Goal: Task Accomplishment & Management: Complete application form

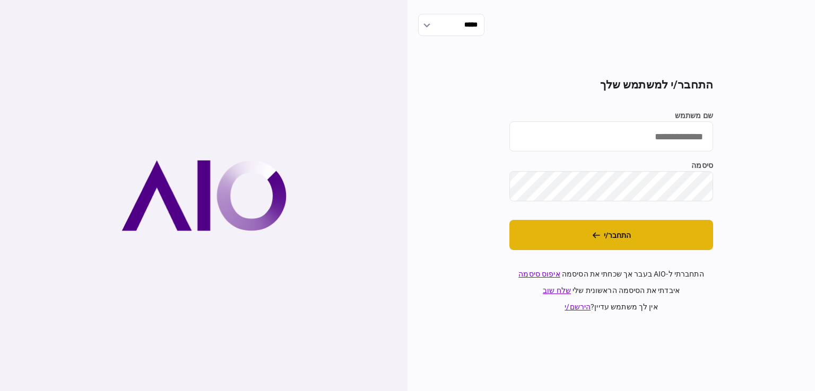
type input "*********"
click at [672, 222] on button "התחבר/י" at bounding box center [611, 235] width 204 height 30
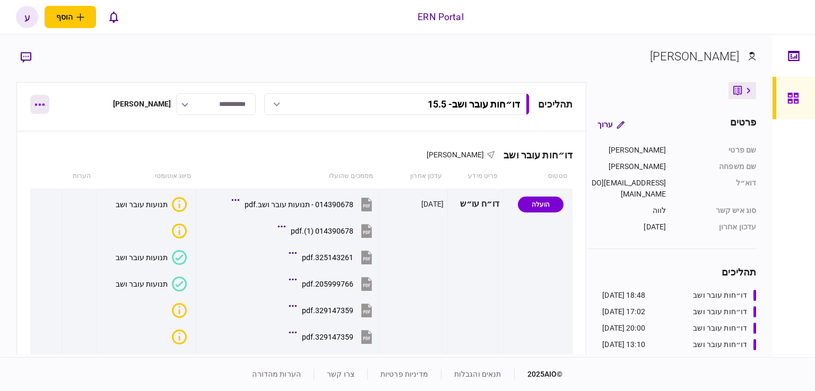
click at [38, 106] on button "button" at bounding box center [39, 104] width 19 height 19
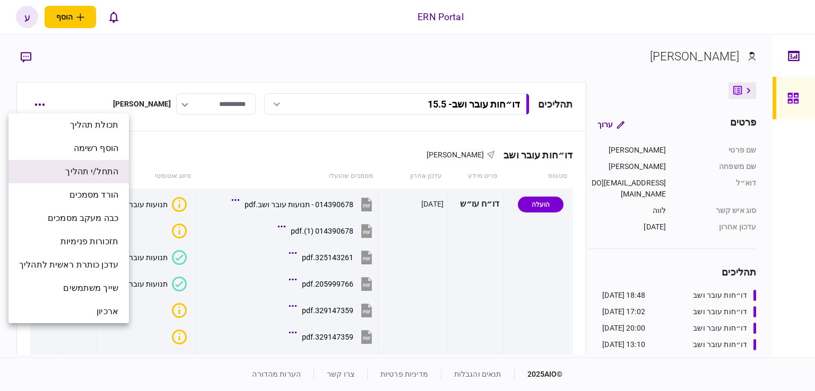
click at [118, 171] on span "התחל/י תהליך" at bounding box center [91, 171] width 53 height 13
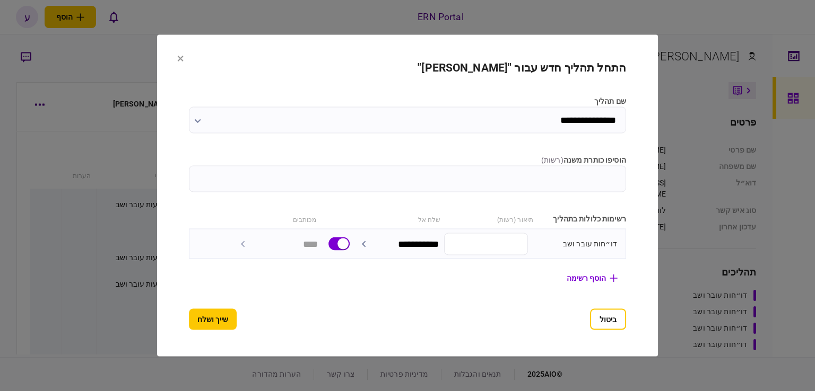
drag, startPoint x: 439, startPoint y: 154, endPoint x: 441, endPoint y: 161, distance: 7.1
click at [440, 160] on label "הוסיפו כותרת משנה ( רשות )" at bounding box center [407, 160] width 437 height 11
click at [440, 166] on input "הוסיפו כותרת משנה ( רשות )" at bounding box center [407, 179] width 437 height 27
click at [443, 169] on input "הוסיפו כותרת משנה ( רשות )" at bounding box center [407, 179] width 437 height 27
click at [451, 174] on input "הוסיפו כותרת משנה ( רשות )" at bounding box center [407, 179] width 437 height 27
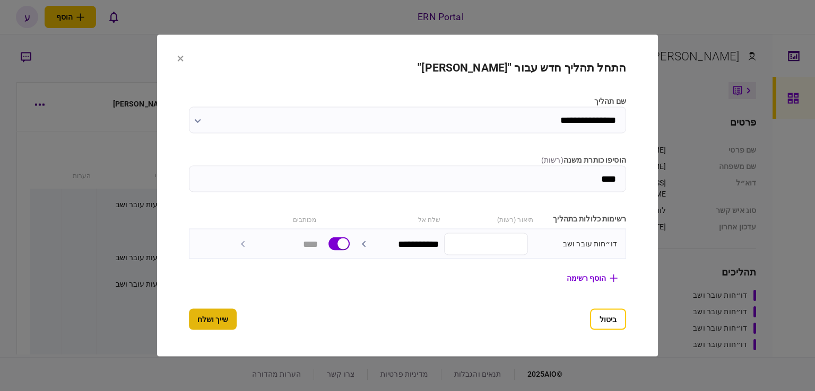
type input "****"
click at [189, 322] on button "שייך ושלח" at bounding box center [213, 319] width 48 height 21
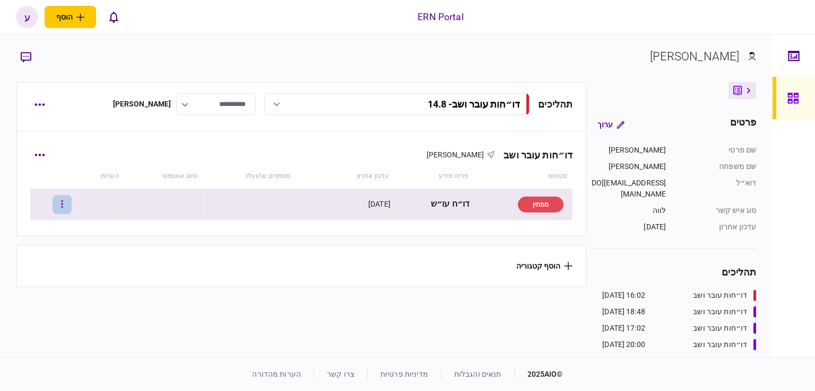
click at [72, 207] on button "button" at bounding box center [62, 204] width 19 height 19
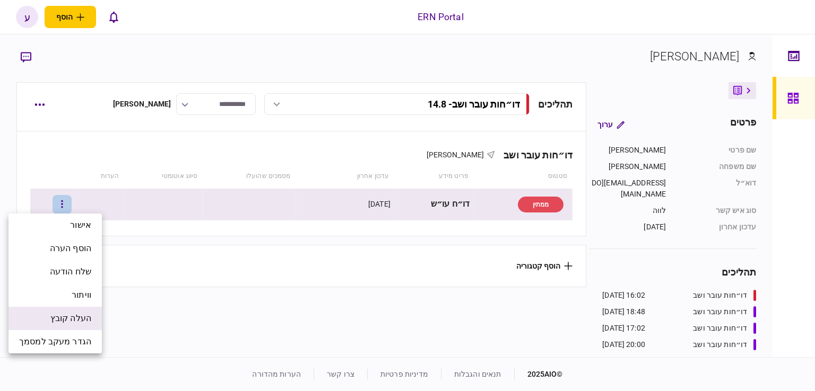
click at [81, 313] on span "העלה קובץ" at bounding box center [70, 318] width 41 height 13
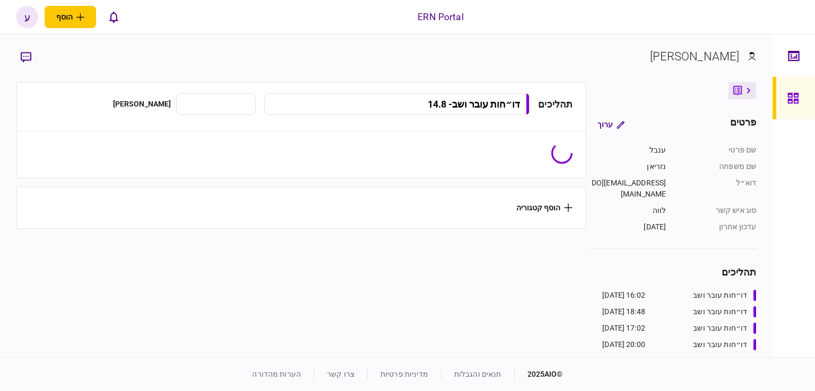
type input "**********"
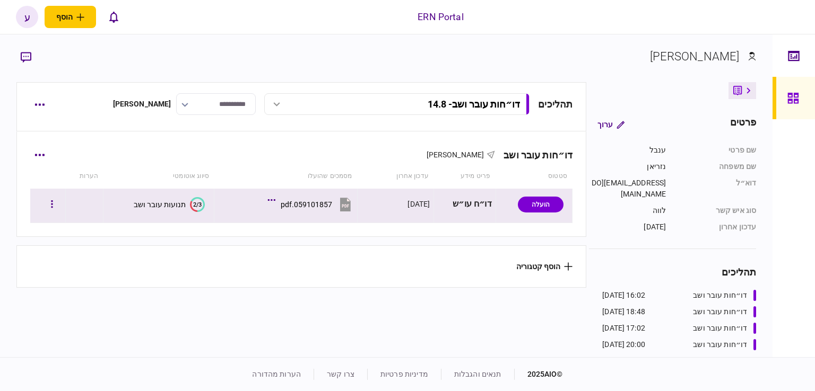
click at [178, 202] on div "תנועות עובר ושב" at bounding box center [160, 204] width 52 height 8
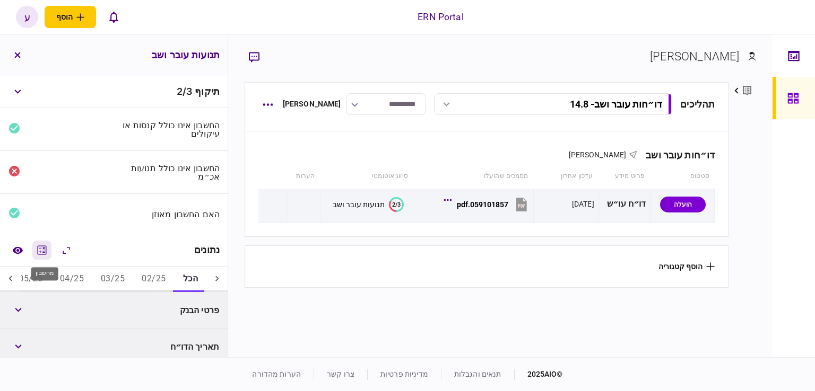
click at [40, 252] on icon "מחשבון" at bounding box center [42, 250] width 13 height 13
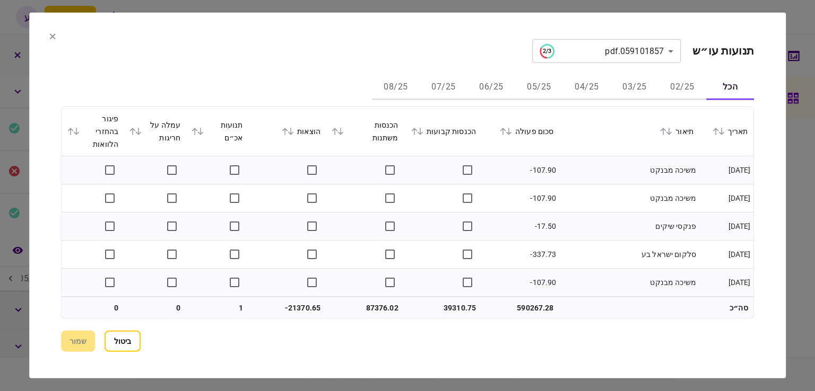
click at [528, 91] on button "05/25" at bounding box center [539, 87] width 48 height 25
click at [512, 129] on icon at bounding box center [509, 131] width 6 height 7
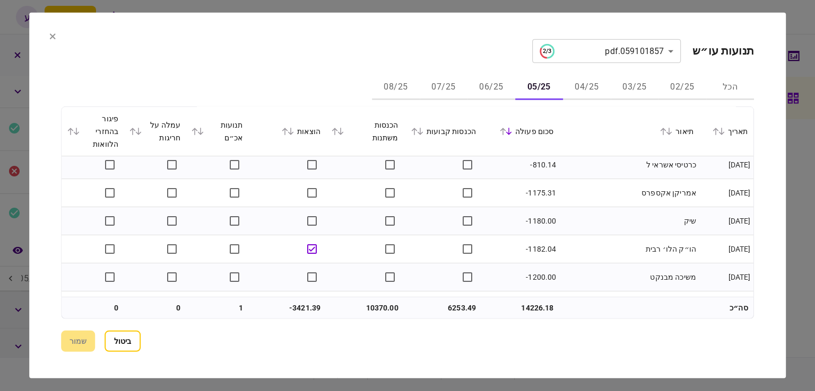
scroll to position [898, 0]
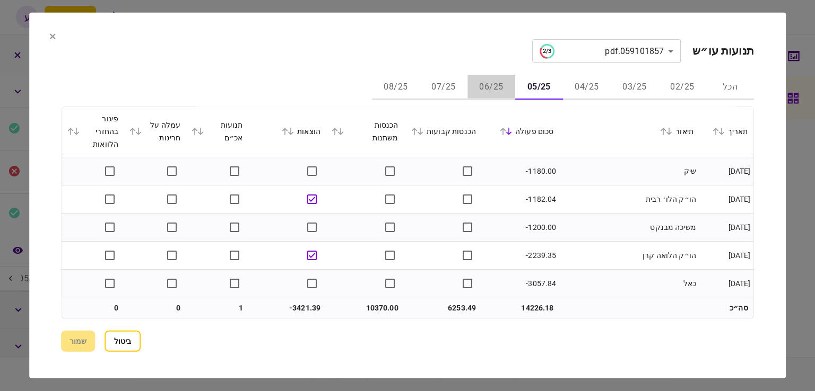
click at [505, 92] on button "06/25" at bounding box center [491, 87] width 48 height 25
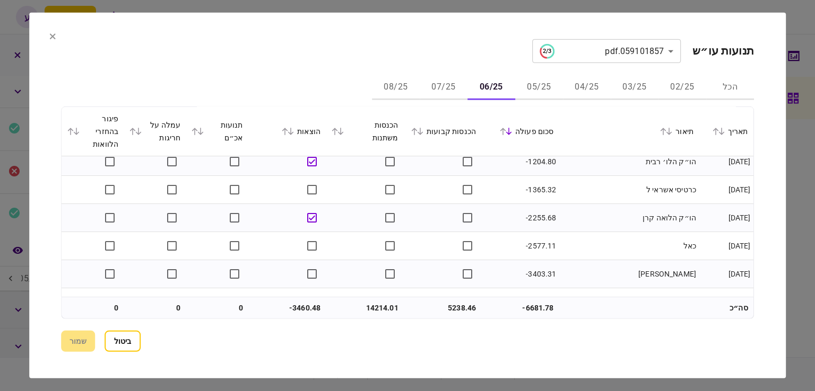
scroll to position [814, 0]
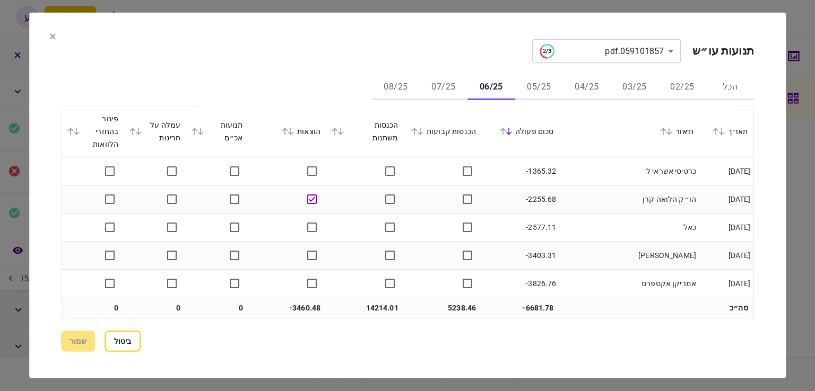
click at [445, 76] on button "07/25" at bounding box center [444, 87] width 48 height 25
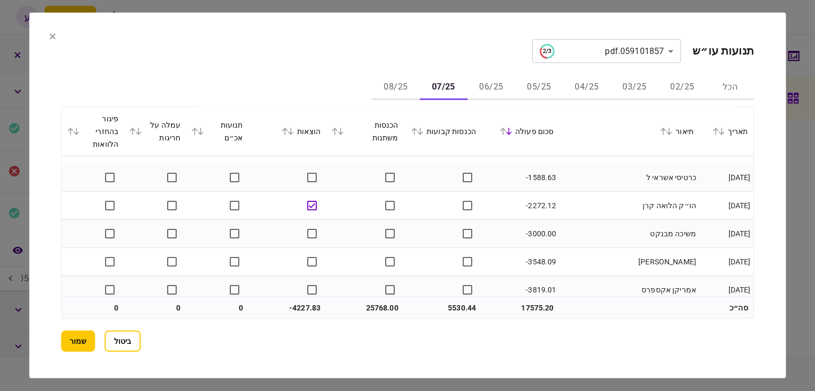
scroll to position [1095, 0]
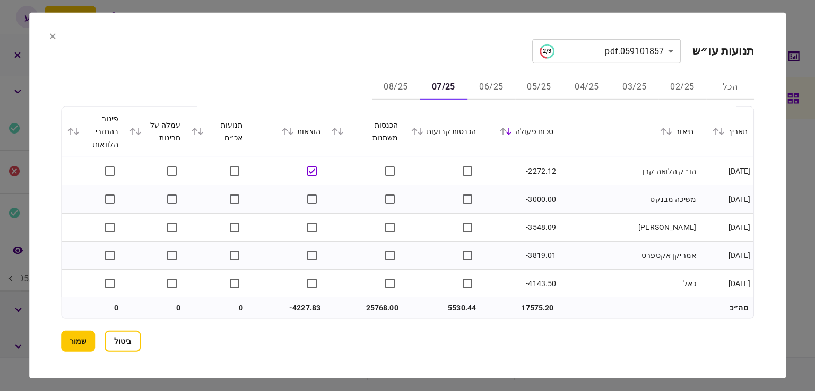
click at [399, 83] on button "08/25" at bounding box center [396, 87] width 48 height 25
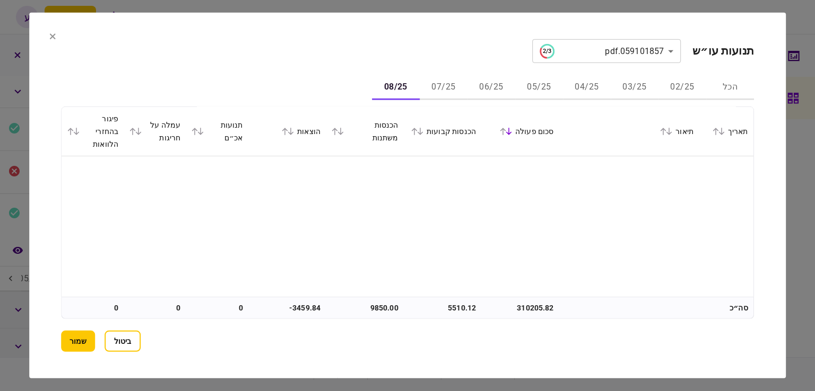
scroll to position [0, 0]
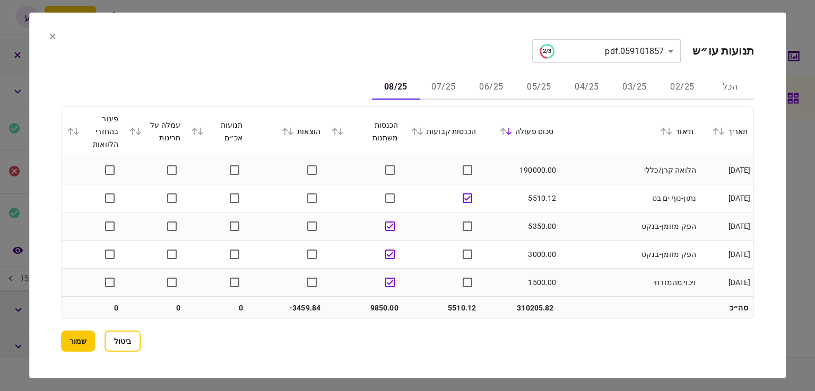
click at [79, 339] on button "שמור" at bounding box center [78, 341] width 34 height 21
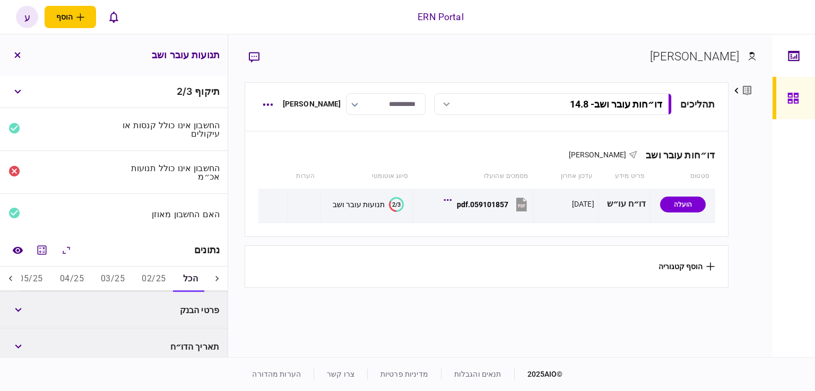
click at [20, 283] on div at bounding box center [10, 279] width 21 height 25
click at [15, 281] on icon at bounding box center [10, 279] width 11 height 11
click at [162, 274] on button "05/25" at bounding box center [160, 279] width 41 height 25
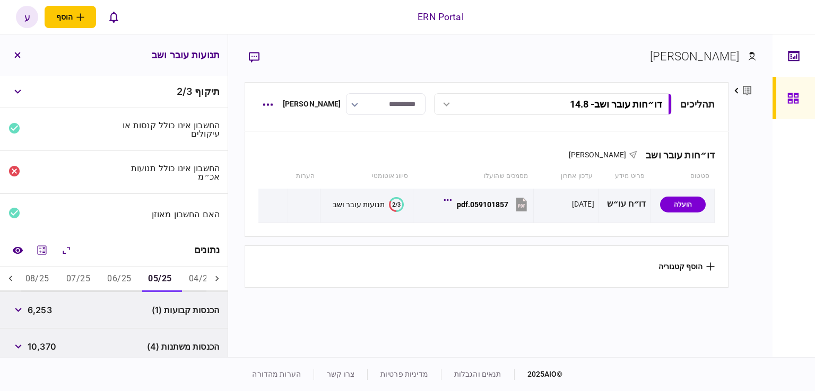
scroll to position [159, 0]
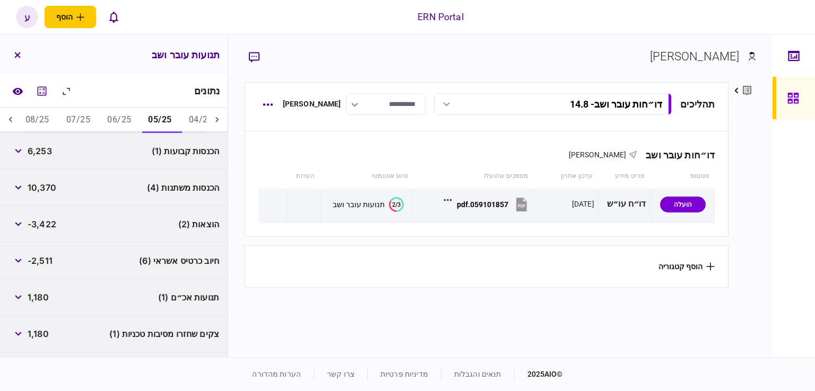
click at [38, 152] on span "6,253" at bounding box center [40, 151] width 24 height 13
copy span "6,253"
drag, startPoint x: 54, startPoint y: 211, endPoint x: 54, endPoint y: 203, distance: 8.0
click at [54, 210] on div "הוצאות (2) -3,422" at bounding box center [114, 224] width 228 height 37
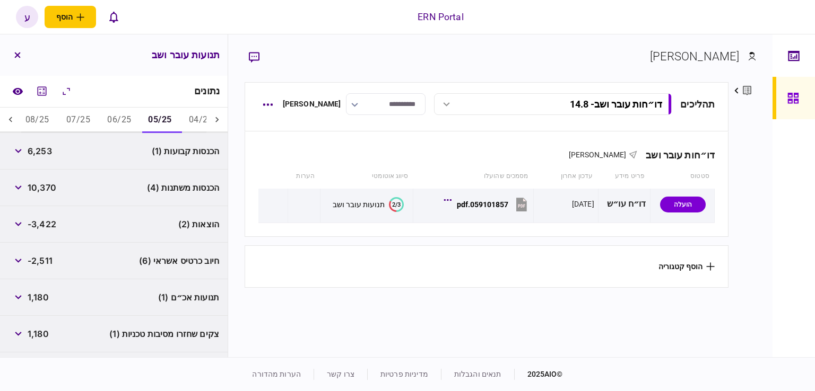
click at [47, 184] on span "10,370" at bounding box center [42, 187] width 29 height 13
copy span "10,370"
click at [65, 198] on div "הכנסות משתנות (4) 10,370" at bounding box center [114, 188] width 228 height 37
click at [18, 291] on button "button" at bounding box center [17, 297] width 19 height 19
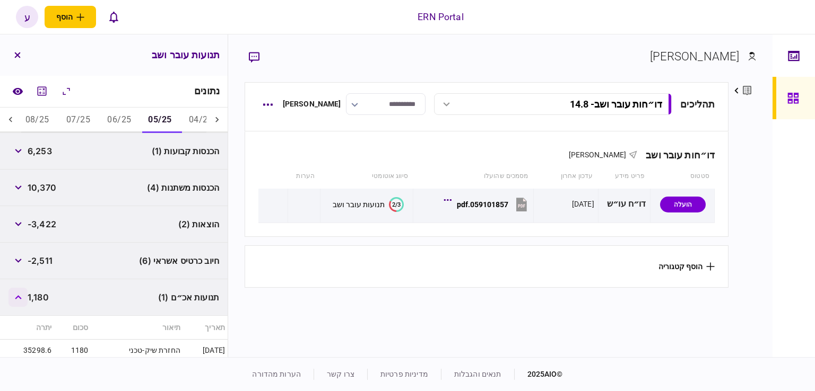
scroll to position [212, 0]
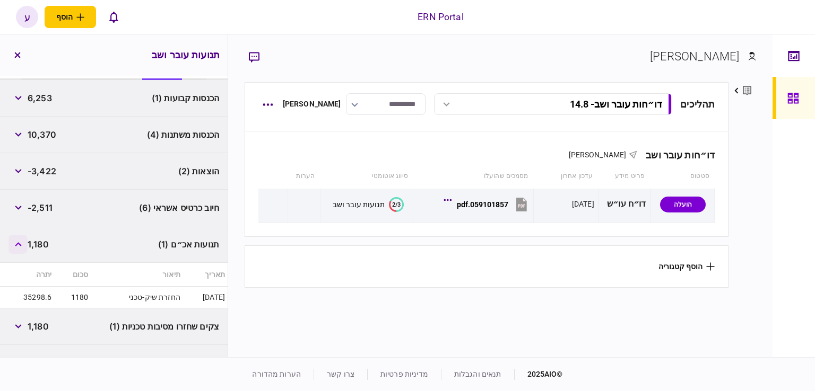
click at [15, 240] on button "button" at bounding box center [17, 244] width 19 height 19
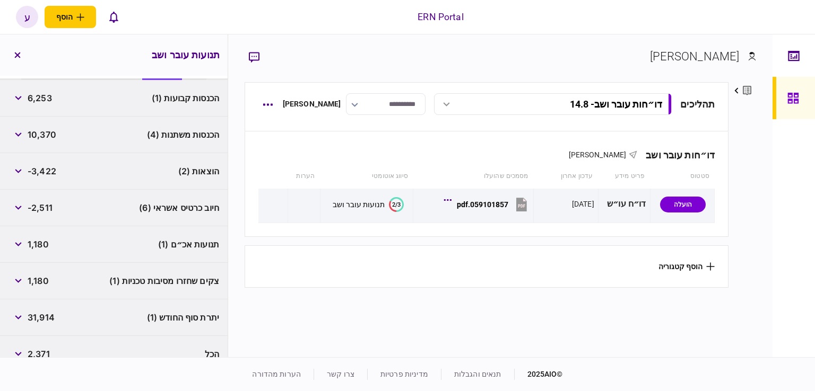
scroll to position [227, 0]
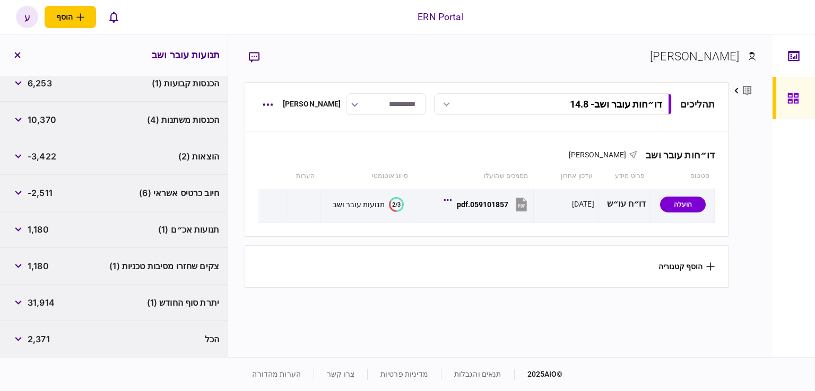
click at [44, 296] on span "31,914" at bounding box center [41, 302] width 27 height 13
click at [44, 300] on span "31,914" at bounding box center [41, 302] width 27 height 13
click at [43, 127] on div "10,370" at bounding box center [32, 119] width 48 height 19
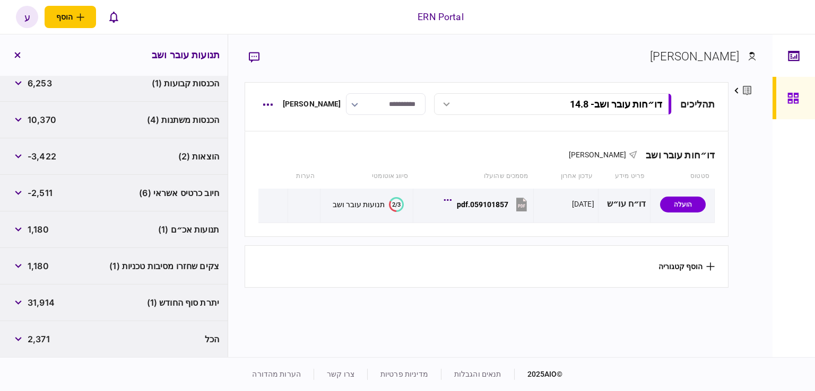
scroll to position [68, 0]
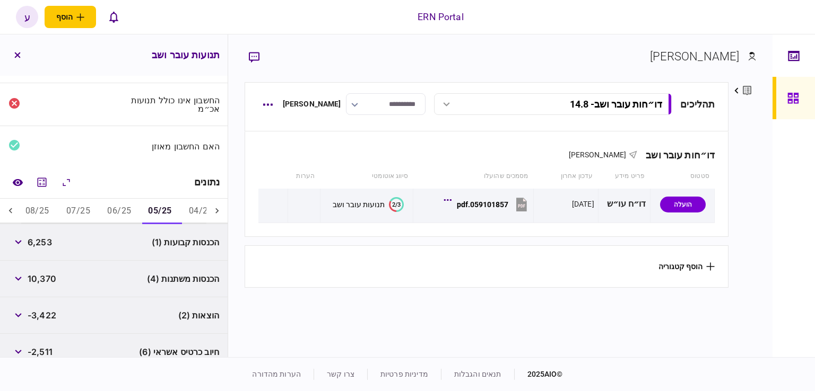
click at [121, 204] on button "06/25" at bounding box center [119, 211] width 41 height 25
click at [46, 240] on span "5,238" at bounding box center [40, 242] width 24 height 13
copy span "5,238"
click at [57, 287] on div "הכנסות משתנות (5) 14,214" at bounding box center [114, 279] width 228 height 37
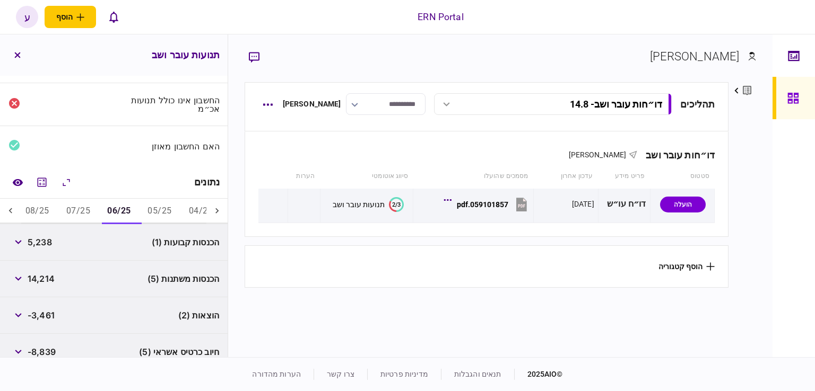
scroll to position [154, 0]
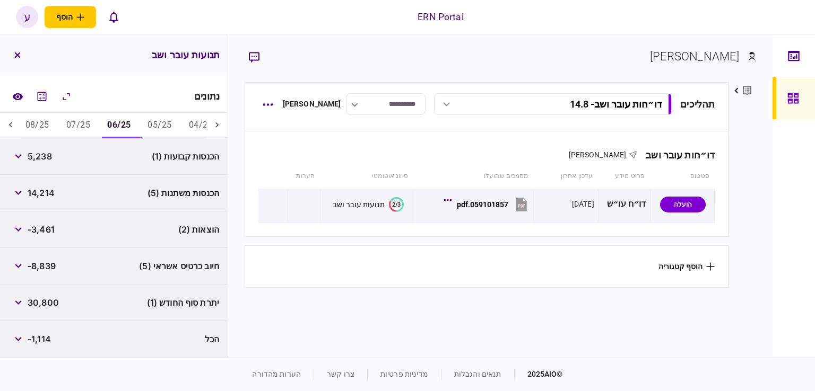
click at [44, 230] on span "-3,461" at bounding box center [41, 229] width 27 height 13
copy span "3,461"
click at [60, 197] on div "הכנסות משתנות (5) 14,214" at bounding box center [114, 193] width 228 height 37
click at [77, 125] on button "07/25" at bounding box center [78, 125] width 41 height 25
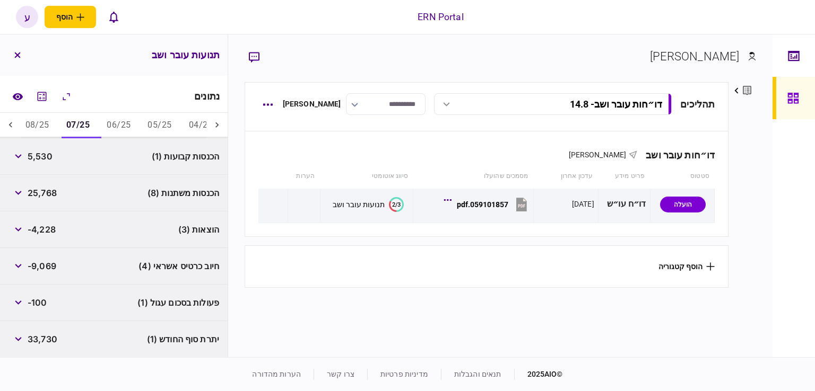
click at [43, 155] on span "5,530" at bounding box center [40, 156] width 25 height 13
copy span "5,530"
click at [61, 215] on div "הוצאות (3) -4,228" at bounding box center [114, 230] width 228 height 37
click at [48, 340] on span "33,730" at bounding box center [43, 339] width 30 height 13
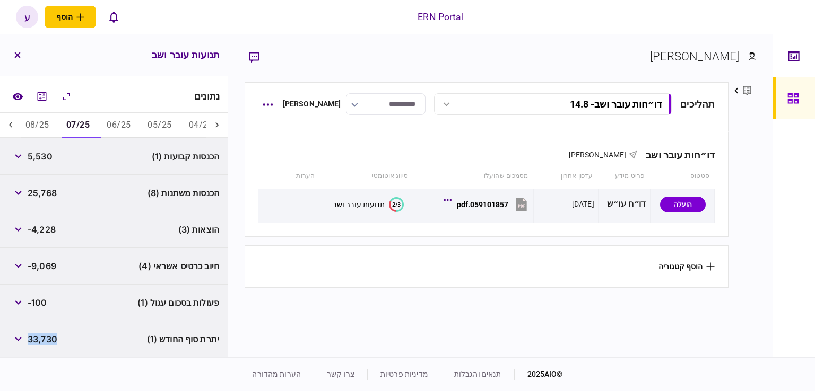
click at [48, 340] on span "33,730" at bounding box center [43, 339] width 30 height 13
copy span "33,730"
click at [34, 117] on button "08/25" at bounding box center [37, 125] width 41 height 25
click at [45, 158] on span "5,510" at bounding box center [39, 156] width 23 height 13
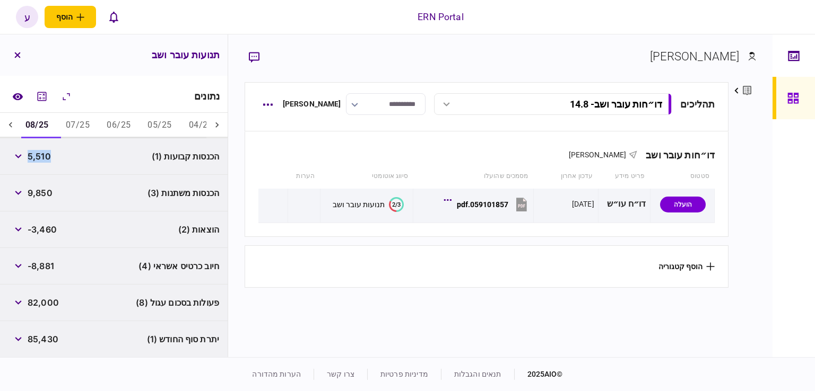
copy span "5,510"
click at [48, 240] on div "הוצאות (2) -3,460" at bounding box center [114, 230] width 228 height 37
click at [53, 225] on span "-3,460" at bounding box center [42, 229] width 29 height 13
copy span "3,460"
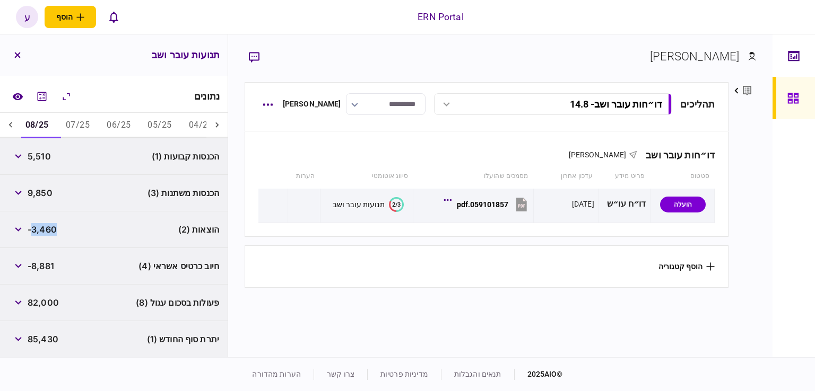
click at [75, 126] on button "07/25" at bounding box center [77, 125] width 41 height 25
click at [21, 228] on icon "button" at bounding box center [18, 230] width 7 height 4
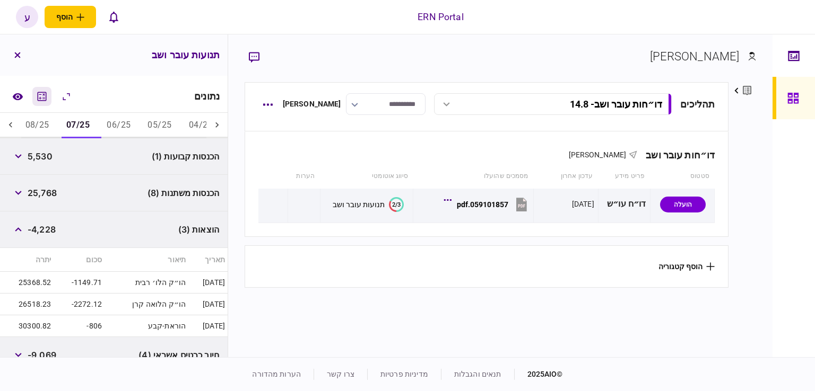
click at [43, 93] on icon "מחשבון" at bounding box center [42, 96] width 13 height 13
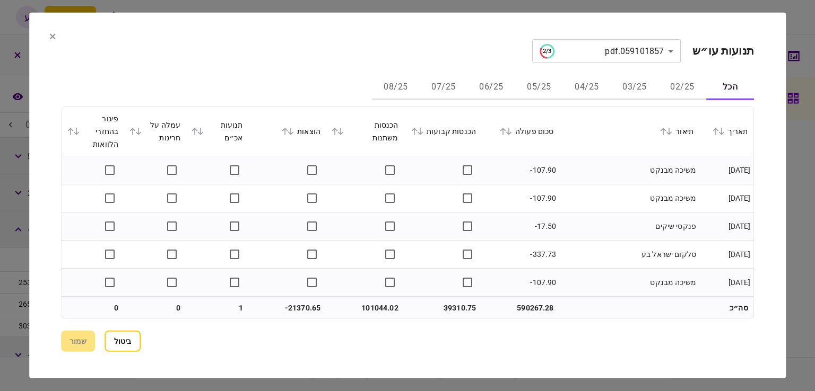
click at [453, 90] on button "07/25" at bounding box center [444, 87] width 48 height 25
click at [286, 132] on icon at bounding box center [285, 131] width 6 height 7
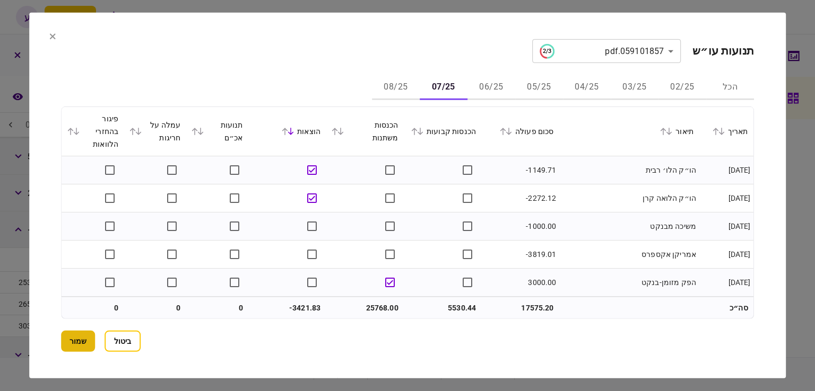
click at [74, 342] on button "שמור" at bounding box center [78, 341] width 34 height 21
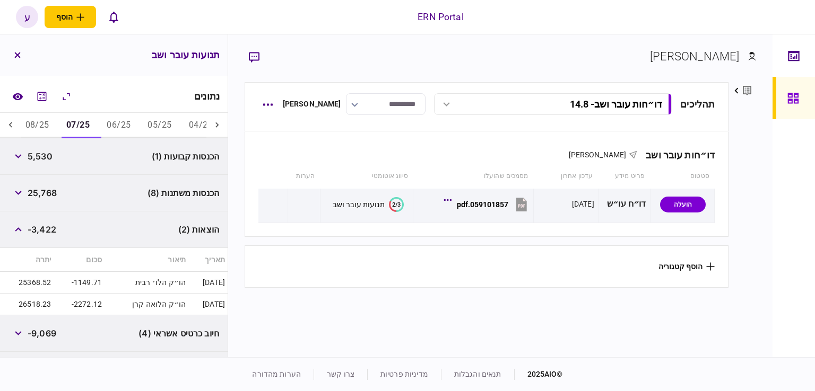
click at [21, 230] on icon "button" at bounding box center [18, 230] width 7 height 4
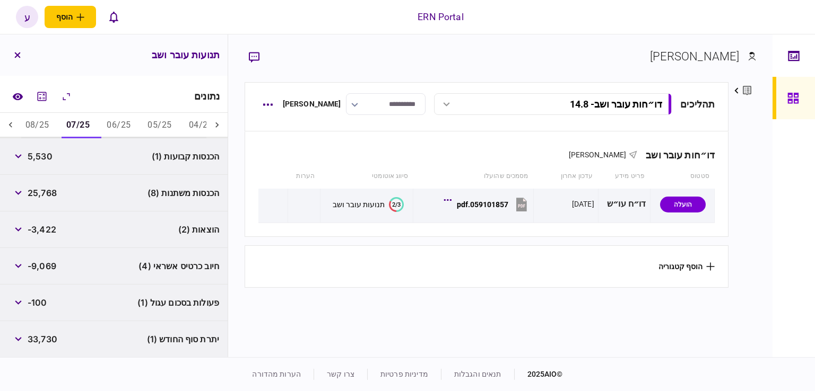
click at [44, 228] on span "-3,422" at bounding box center [42, 229] width 29 height 13
copy span "3,422"
drag, startPoint x: 61, startPoint y: 206, endPoint x: 92, endPoint y: 129, distance: 82.3
click at [61, 204] on div "הכנסות משתנות (8) 25,768" at bounding box center [114, 193] width 228 height 37
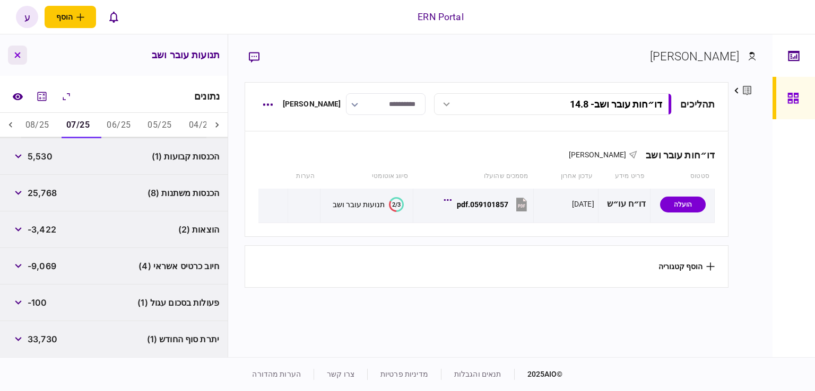
click at [16, 60] on button "button" at bounding box center [17, 55] width 19 height 19
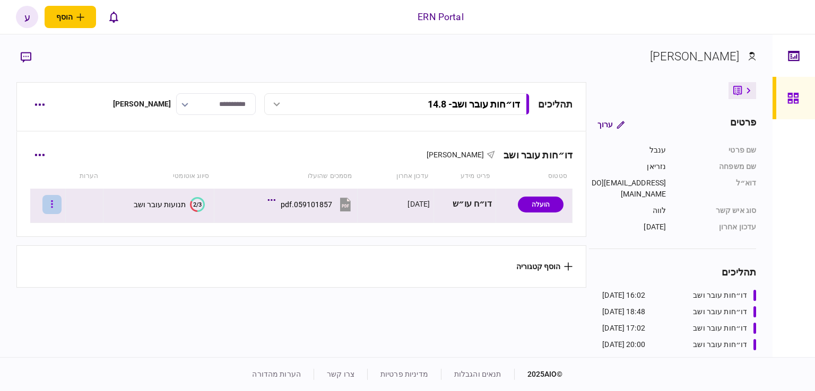
click at [53, 201] on icon "button" at bounding box center [52, 203] width 2 height 7
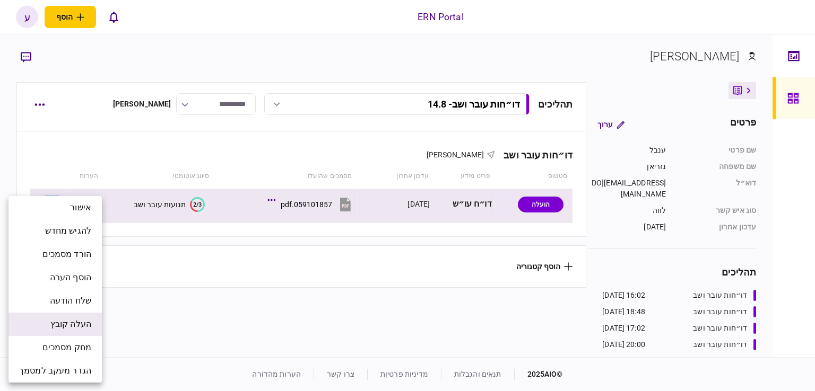
click at [78, 317] on li "העלה קובץ" at bounding box center [54, 324] width 93 height 23
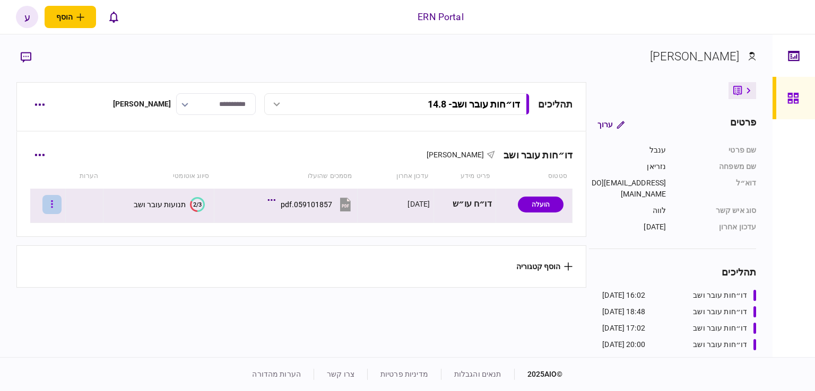
click at [53, 208] on icon "button" at bounding box center [52, 204] width 2 height 10
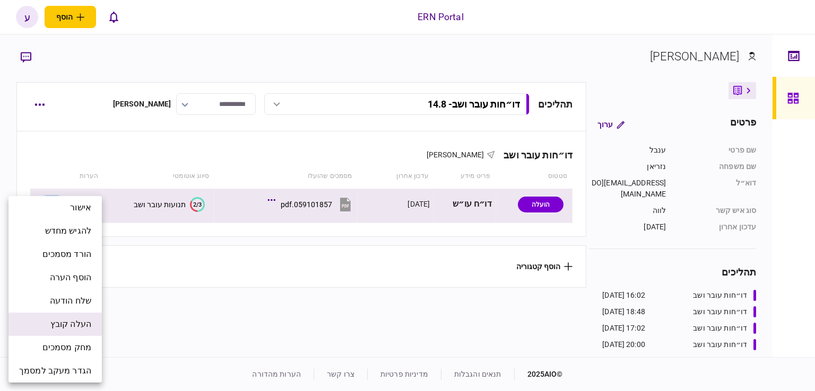
click at [78, 324] on span "העלה קובץ" at bounding box center [70, 324] width 41 height 13
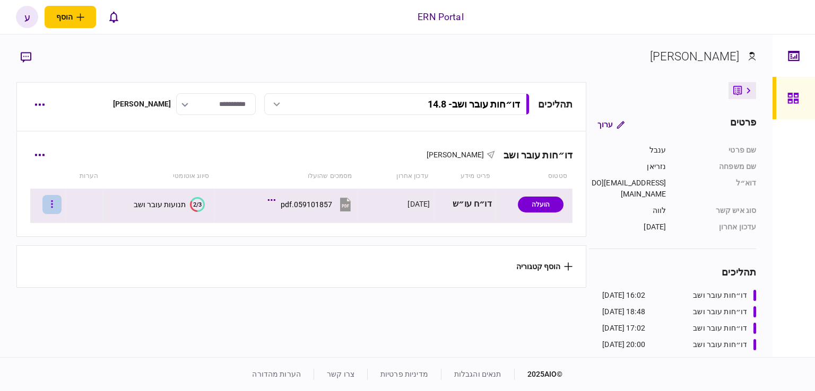
click at [53, 204] on icon "button" at bounding box center [52, 203] width 2 height 7
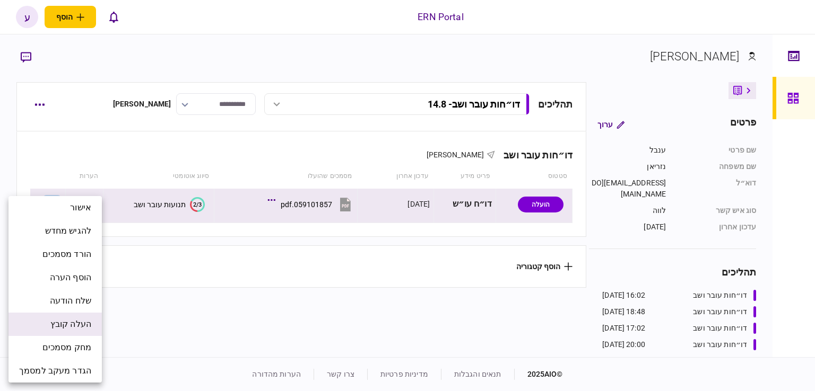
click at [76, 331] on li "העלה קובץ" at bounding box center [54, 324] width 93 height 23
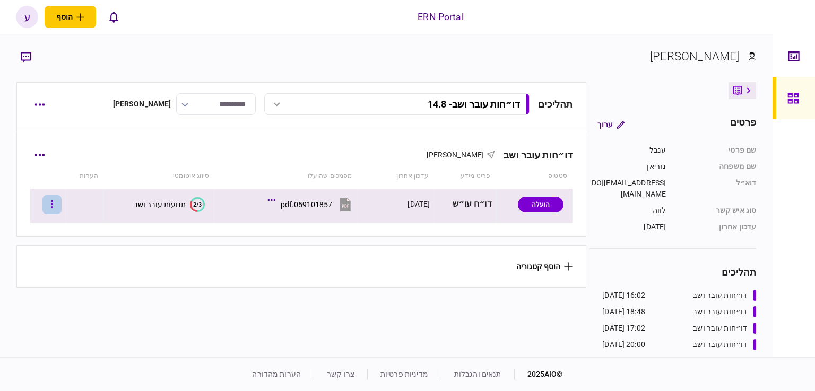
click at [62, 204] on button "button" at bounding box center [51, 204] width 19 height 19
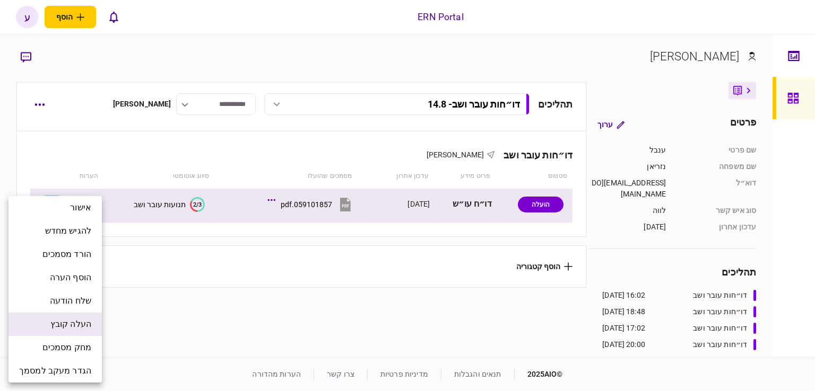
click at [83, 325] on span "העלה קובץ" at bounding box center [70, 324] width 41 height 13
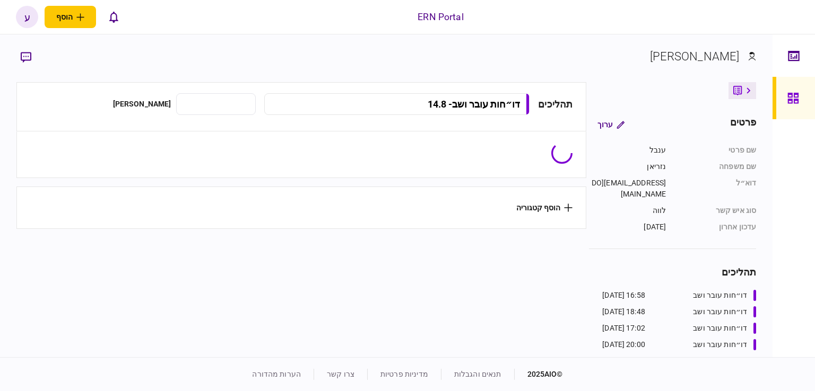
type input "**********"
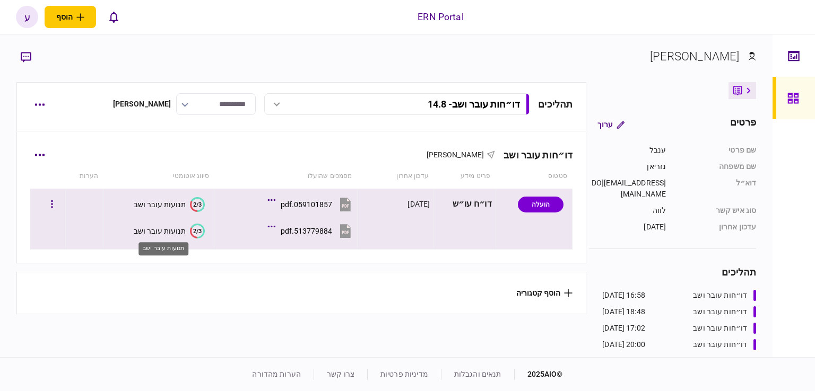
click at [178, 229] on div "תנועות עובר ושב" at bounding box center [160, 231] width 52 height 8
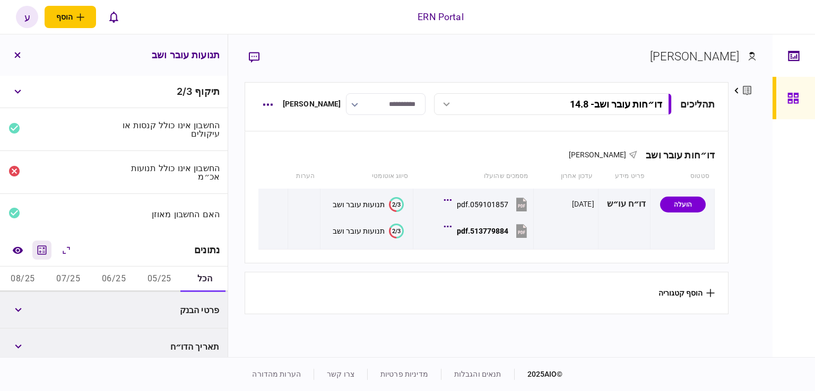
click at [45, 252] on icon "מחשבון" at bounding box center [42, 250] width 9 height 9
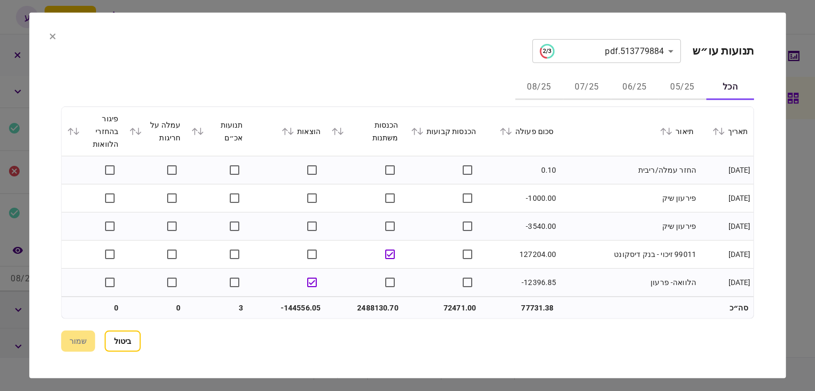
click at [642, 88] on button "06/25" at bounding box center [634, 87] width 48 height 25
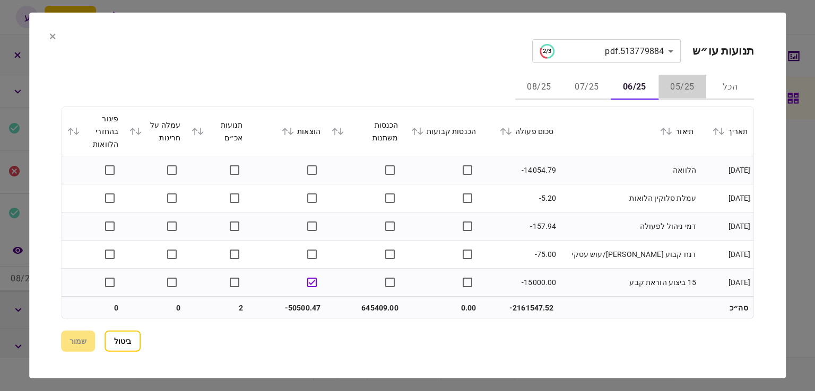
click at [682, 92] on button "05/25" at bounding box center [682, 87] width 48 height 25
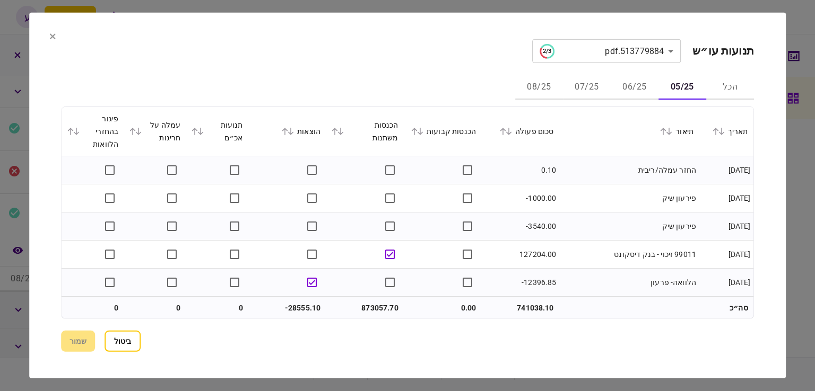
click at [511, 134] on icon at bounding box center [508, 131] width 6 height 7
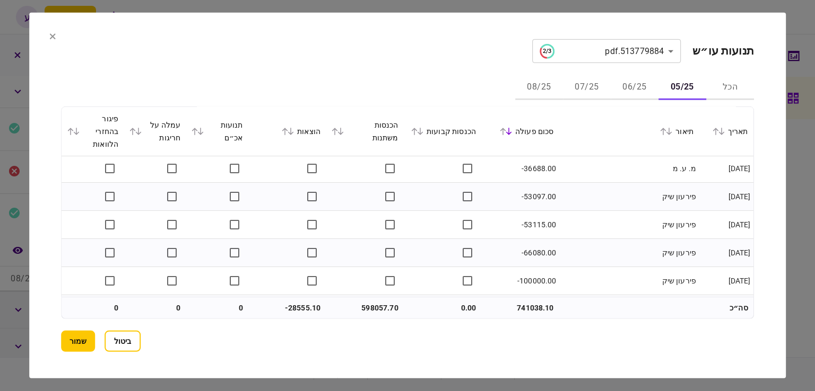
scroll to position [1404, 0]
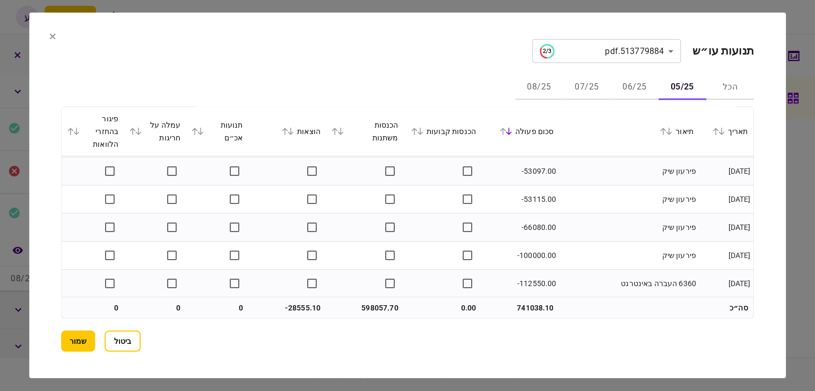
click at [636, 79] on button "06/25" at bounding box center [634, 87] width 48 height 25
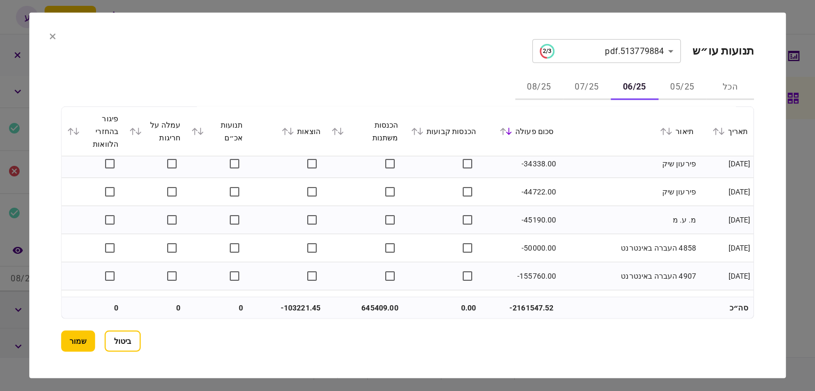
scroll to position [2726, 0]
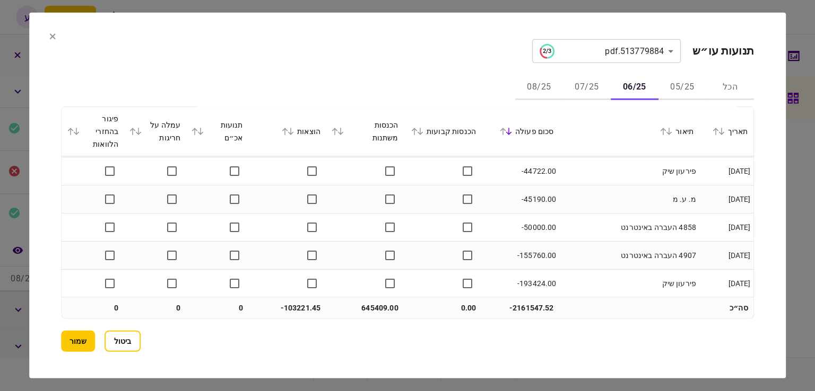
click at [575, 86] on button "07/25" at bounding box center [587, 87] width 48 height 25
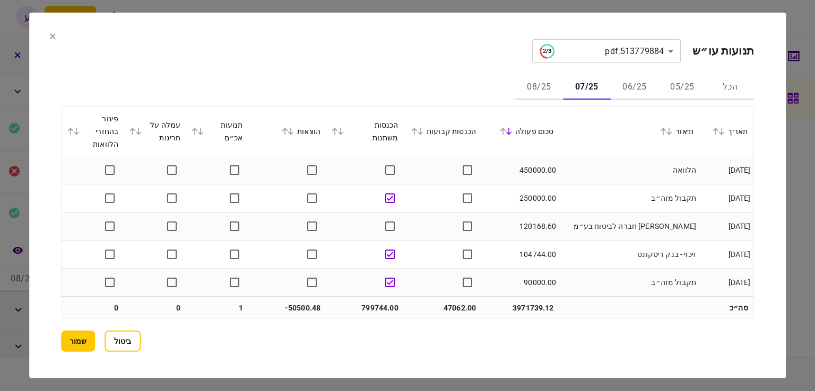
click at [751, 146] on th "תאריך" at bounding box center [725, 131] width 55 height 49
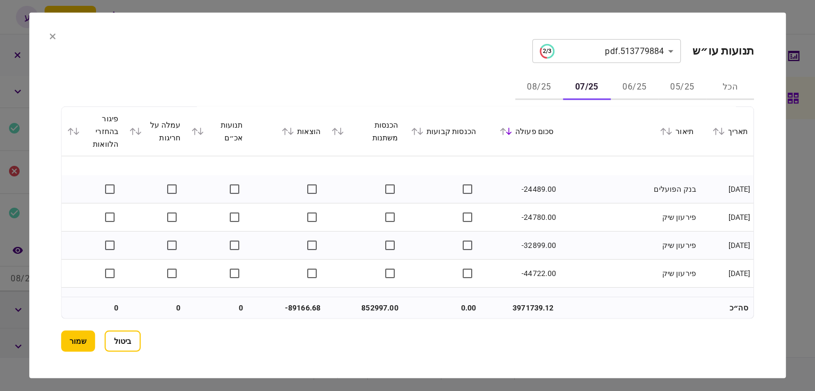
scroll to position [3175, 0]
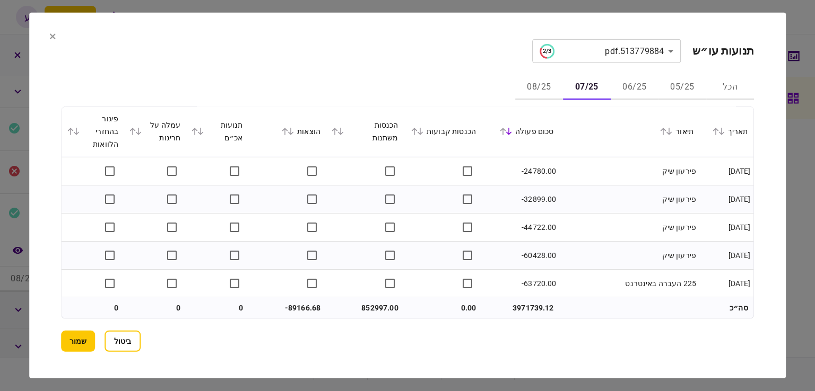
click at [538, 83] on button "08/25" at bounding box center [539, 87] width 48 height 25
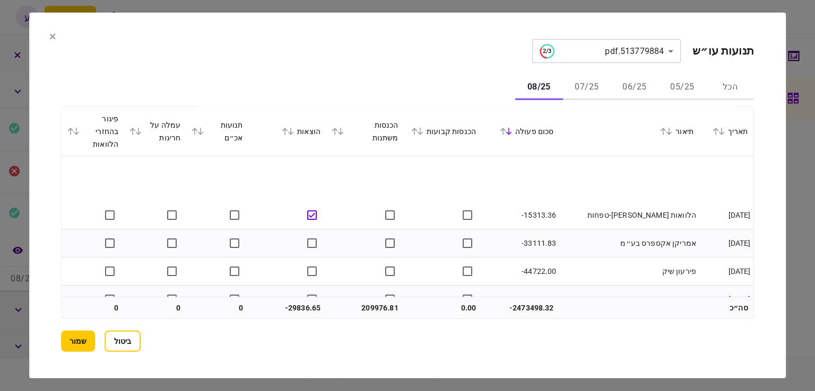
scroll to position [1320, 0]
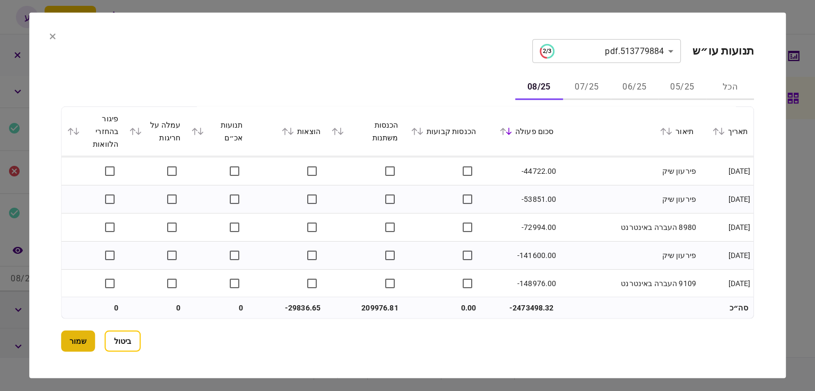
click at [84, 338] on button "שמור" at bounding box center [78, 341] width 34 height 21
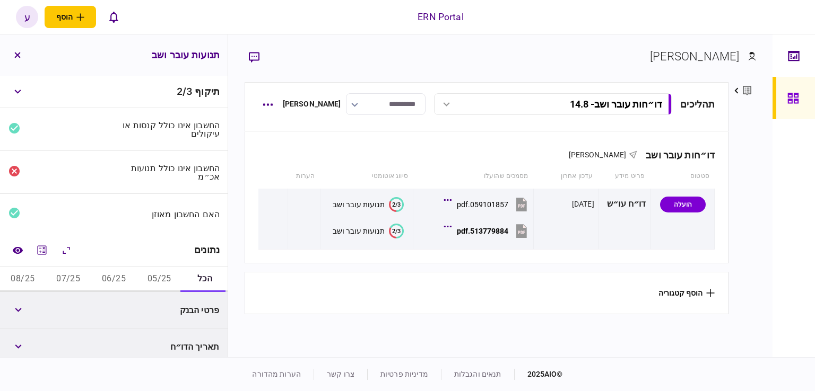
click at [147, 283] on button "05/25" at bounding box center [159, 279] width 46 height 25
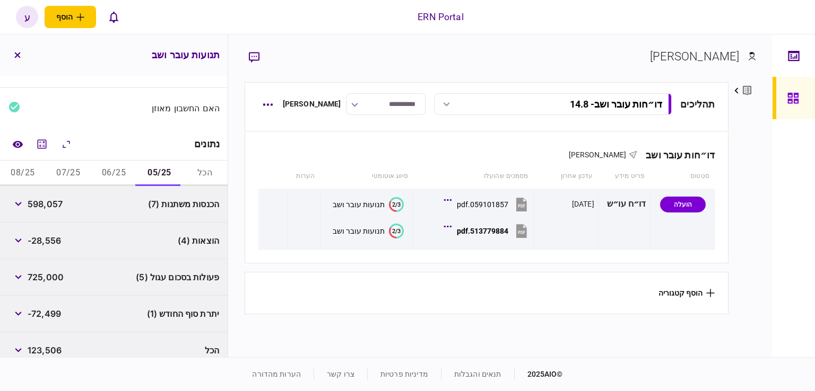
scroll to position [117, 0]
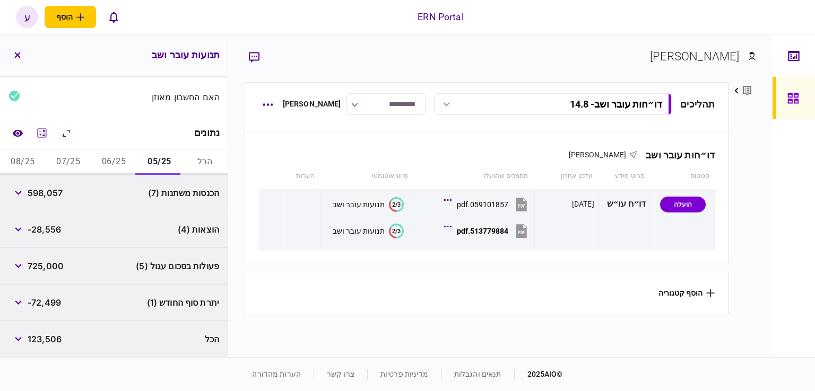
click at [41, 191] on span "598,057" at bounding box center [45, 193] width 35 height 13
copy span "598,057"
click at [36, 310] on div "-72,499" at bounding box center [34, 302] width 53 height 19
click at [47, 296] on span "-72,499" at bounding box center [44, 302] width 33 height 13
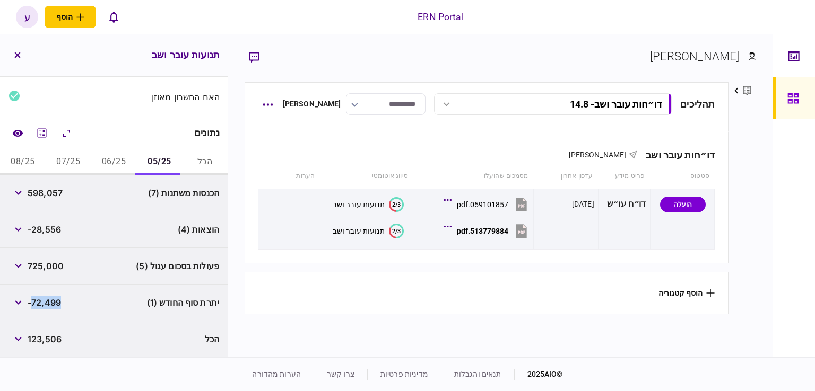
click at [47, 296] on span "-72,499" at bounding box center [44, 302] width 33 height 13
click at [47, 299] on span "-72,499" at bounding box center [44, 302] width 33 height 13
copy div "-72,499"
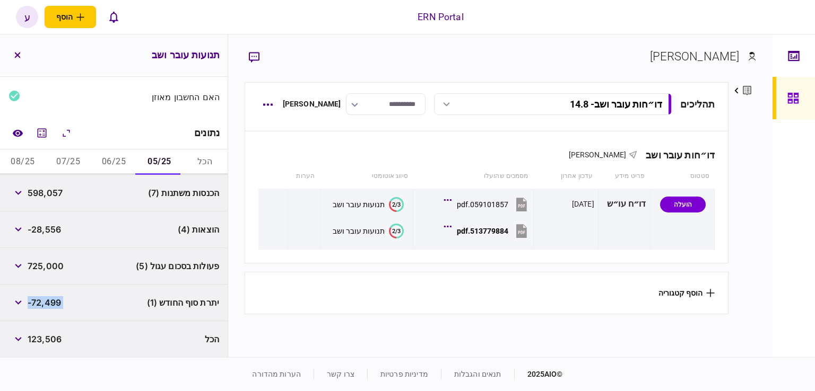
click at [66, 203] on div "הכנסות משתנות (7) 598,057" at bounding box center [114, 193] width 228 height 37
click at [103, 158] on button "06/25" at bounding box center [114, 162] width 46 height 25
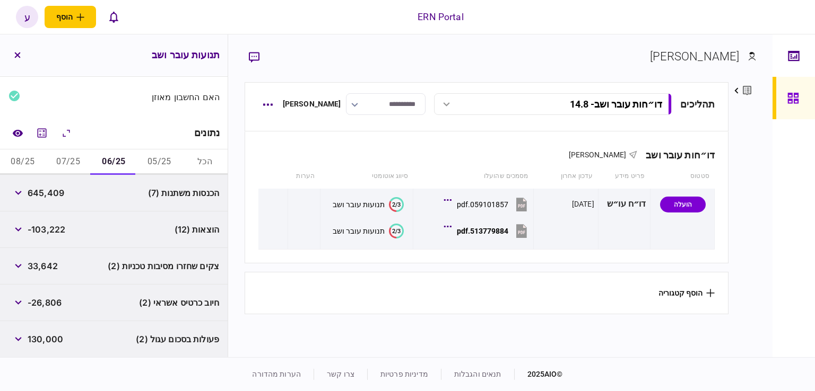
click at [58, 193] on span "645,409" at bounding box center [46, 193] width 37 height 13
copy span "645,409"
click at [40, 225] on span "-103,222" at bounding box center [47, 229] width 38 height 13
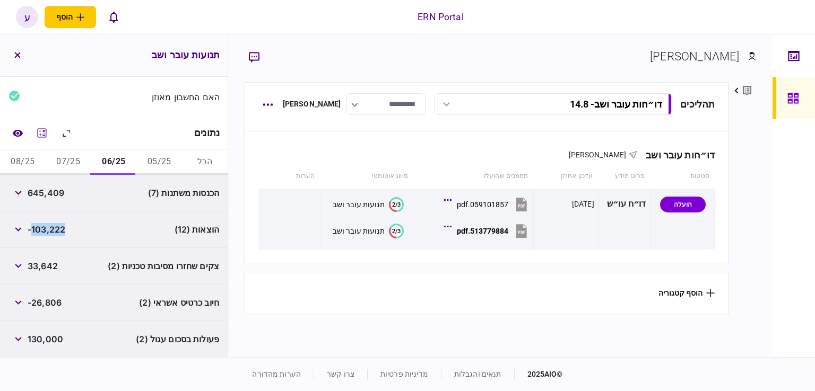
copy span "103,222"
click at [240, 264] on div "[PERSON_NAME] פרטים ערוך שם פרטי [PERSON_NAME] שם משפחה [PERSON_NAME] דוא״ל [EM…" at bounding box center [500, 195] width 544 height 323
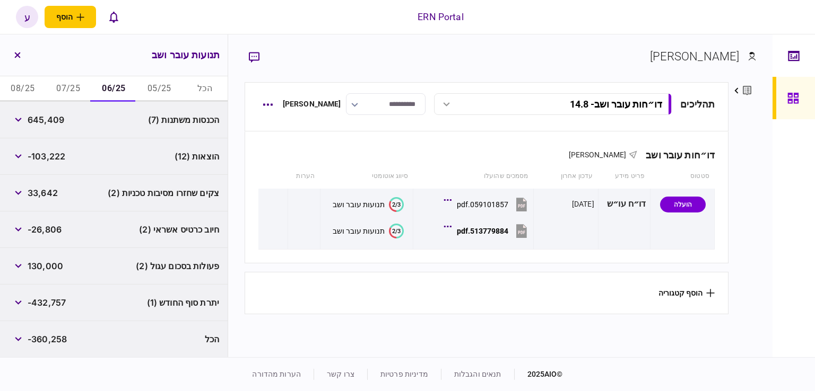
click at [72, 88] on button "07/25" at bounding box center [69, 88] width 46 height 25
click at [49, 116] on span "852,997" at bounding box center [45, 119] width 34 height 13
copy span "852,997"
click at [49, 212] on div "צקים שחזרו מסיבות טכניות (1) 3,192" at bounding box center [114, 230] width 228 height 37
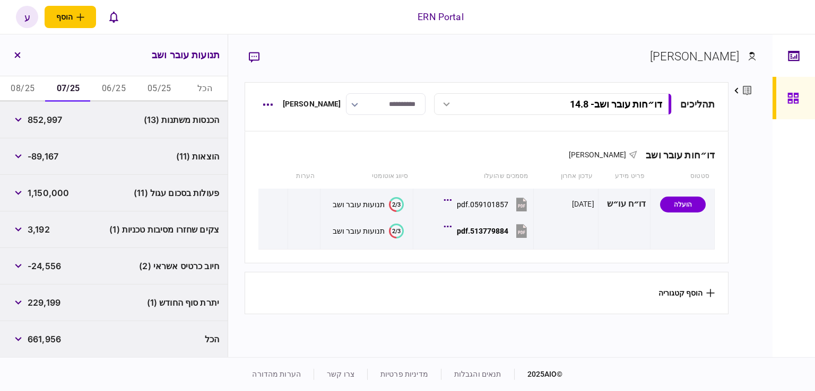
click at [50, 307] on span "229,199" at bounding box center [44, 302] width 33 height 13
copy span "229,199"
click at [34, 85] on button "08/25" at bounding box center [23, 88] width 46 height 25
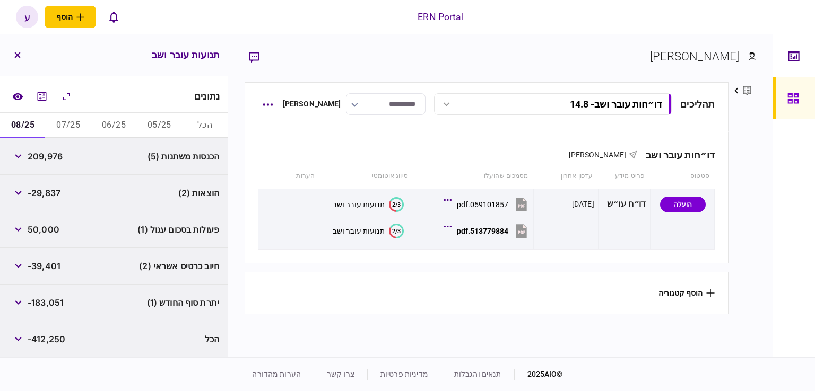
click at [55, 158] on span "209,976" at bounding box center [45, 156] width 35 height 13
copy span "209,976"
click at [30, 242] on div "פעולות בסכום עגול (1) 50,000" at bounding box center [114, 230] width 228 height 37
click at [51, 304] on span "-183,051" at bounding box center [46, 302] width 36 height 13
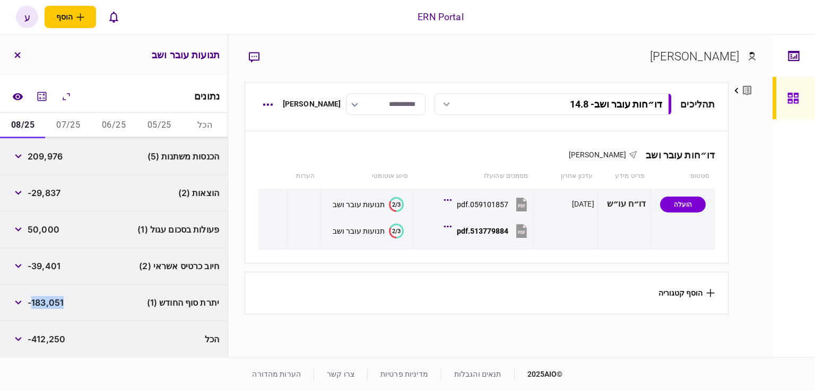
click at [51, 304] on span "-183,051" at bounding box center [46, 302] width 36 height 13
click at [51, 299] on span "-183,051" at bounding box center [46, 302] width 36 height 13
